Goal: Navigation & Orientation: Find specific page/section

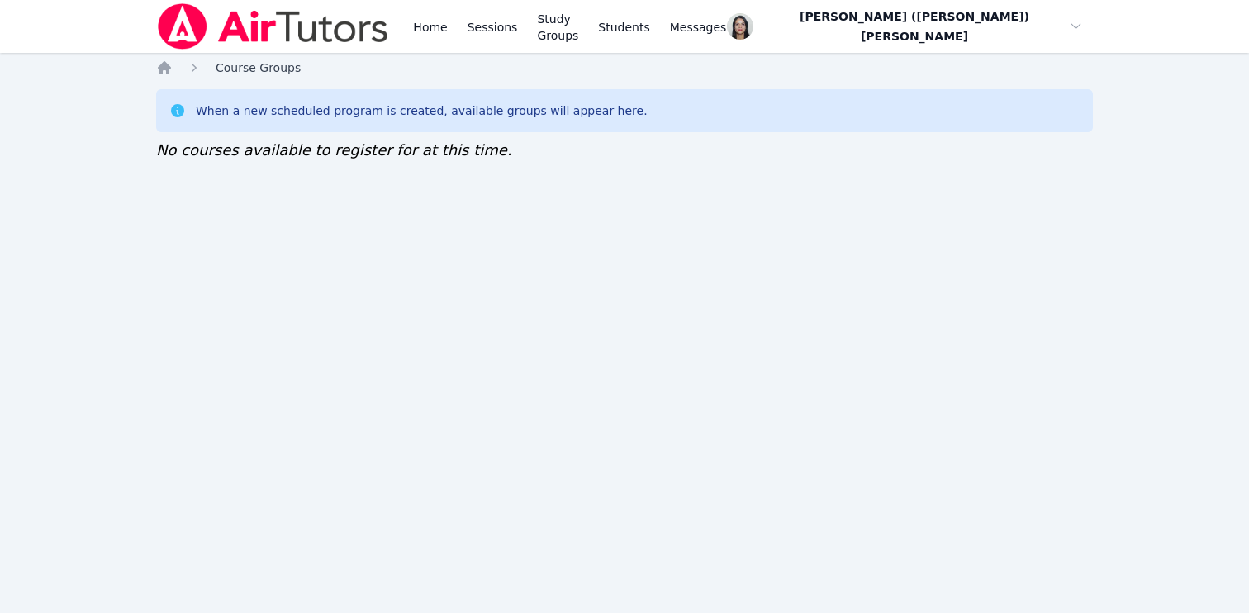
click at [272, 69] on span "Course Groups" at bounding box center [258, 67] width 85 height 13
